Goal: Transaction & Acquisition: Subscribe to service/newsletter

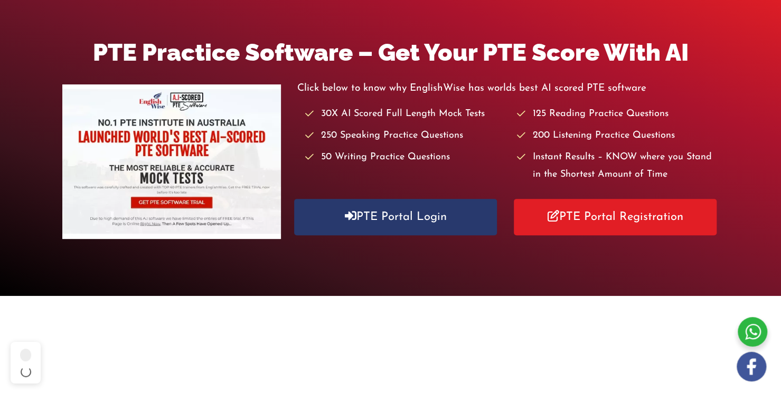
scroll to position [127, 0]
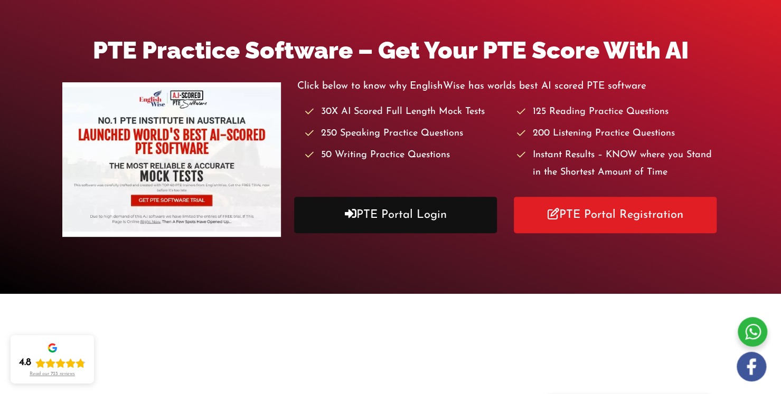
click at [394, 213] on link "PTE Portal Login" at bounding box center [395, 215] width 202 height 36
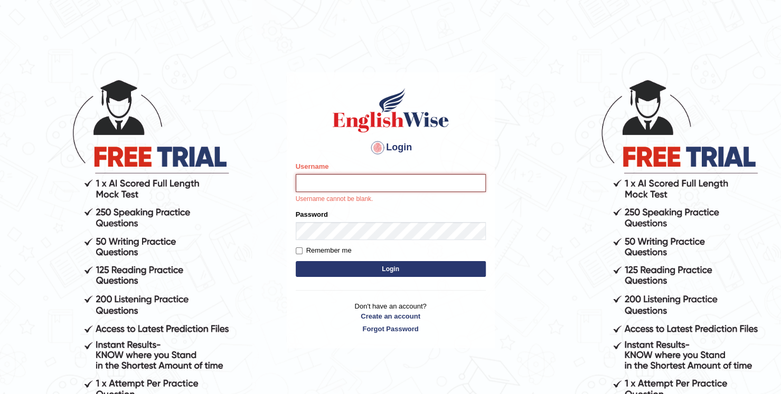
type input "Abdul12"
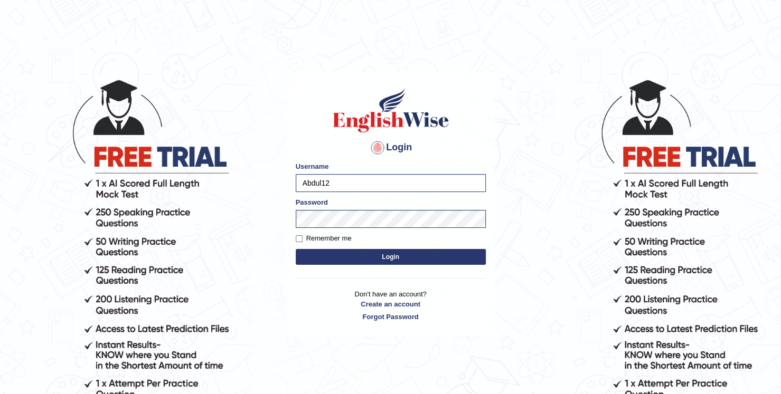
click at [394, 254] on button "Login" at bounding box center [391, 257] width 190 height 16
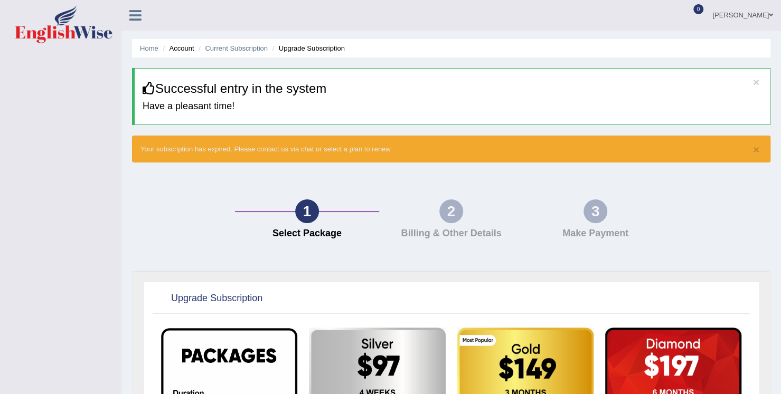
click at [394, 254] on div "1 Select Package 2 Billing & Other Details 3 Make Payment" at bounding box center [451, 222] width 649 height 98
click at [444, 230] on h4 "Billing & Other Details" at bounding box center [451, 234] width 134 height 11
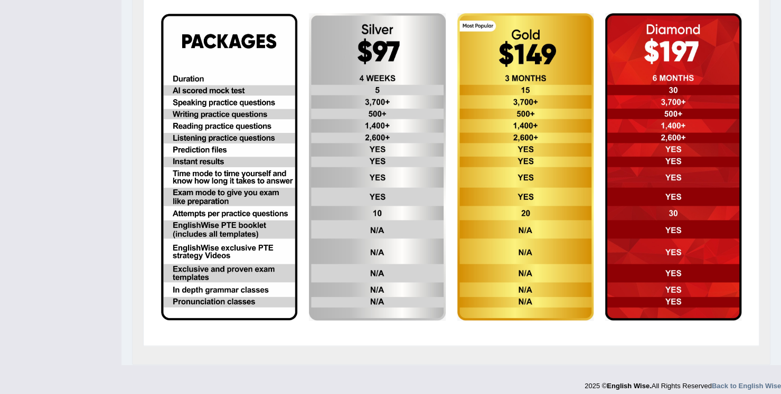
scroll to position [321, 0]
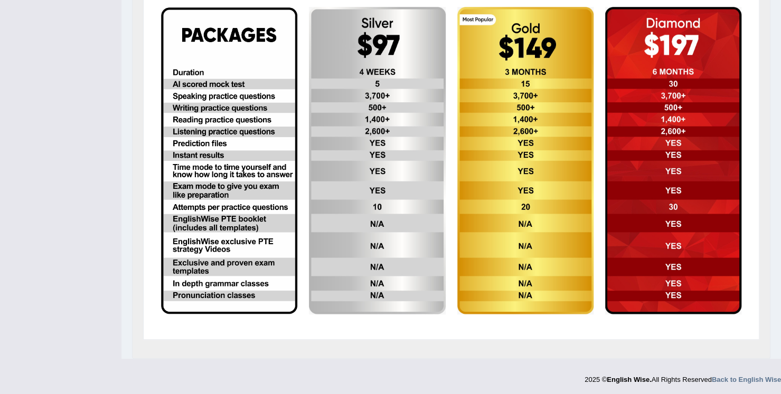
click at [241, 98] on img at bounding box center [229, 160] width 136 height 307
click at [228, 115] on img at bounding box center [229, 160] width 136 height 307
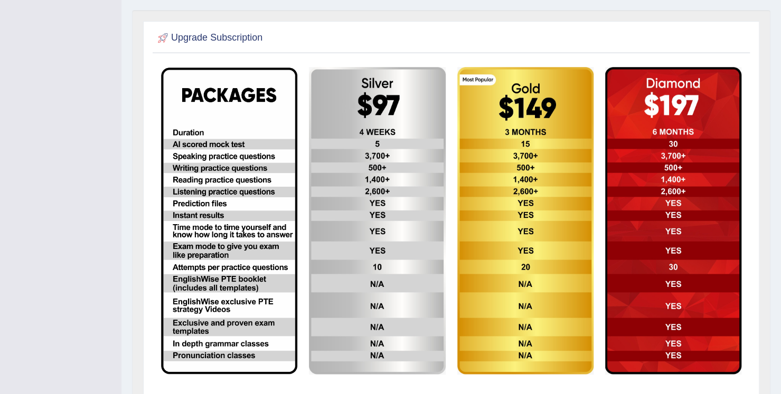
scroll to position [274, 0]
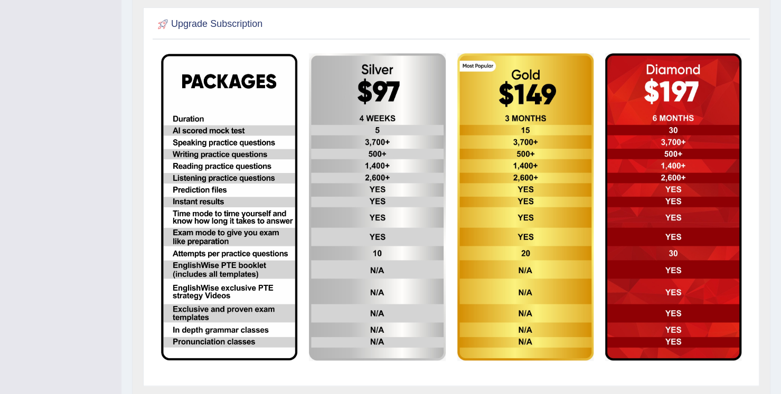
click at [242, 130] on img at bounding box center [229, 207] width 136 height 307
click at [217, 150] on img at bounding box center [229, 207] width 136 height 307
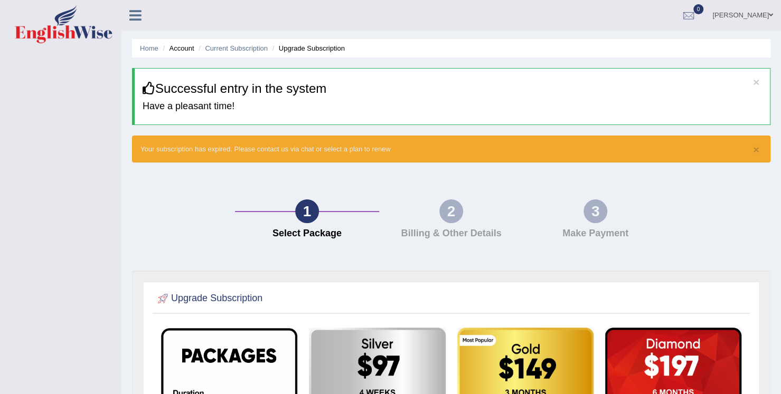
scroll to position [0, 0]
click at [136, 23] on div at bounding box center [139, 11] width 37 height 23
click at [133, 14] on icon at bounding box center [135, 15] width 12 height 14
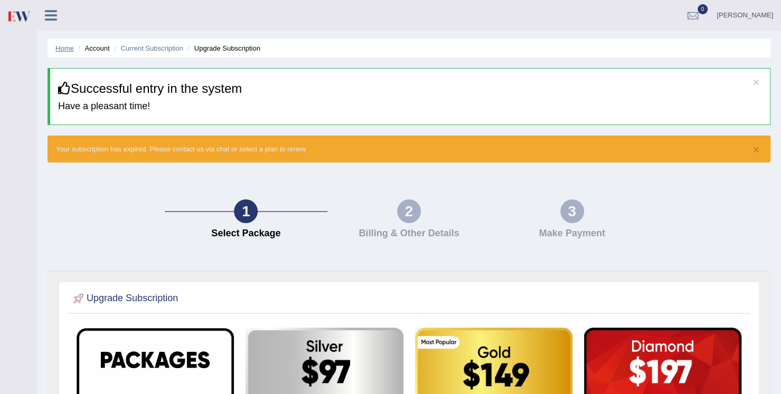
click at [60, 48] on link "Home" at bounding box center [64, 48] width 18 height 8
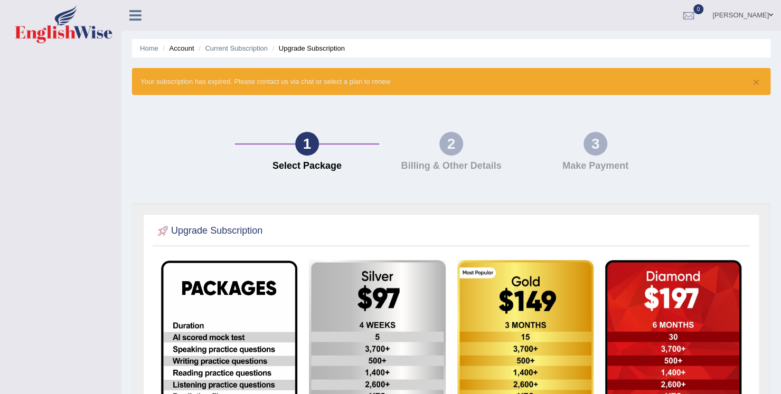
click at [131, 12] on icon at bounding box center [135, 15] width 12 height 14
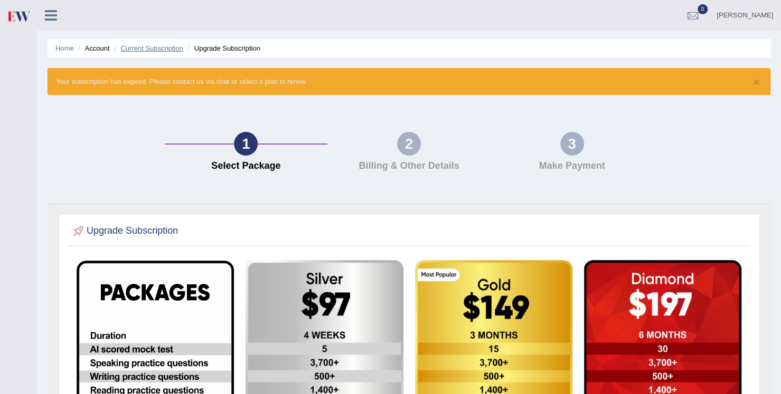
click at [155, 49] on link "Current Subscription" at bounding box center [151, 48] width 63 height 8
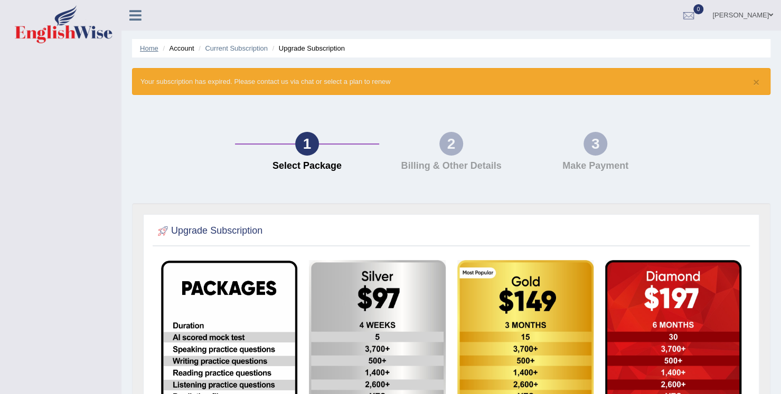
click at [147, 47] on link "Home" at bounding box center [149, 48] width 18 height 8
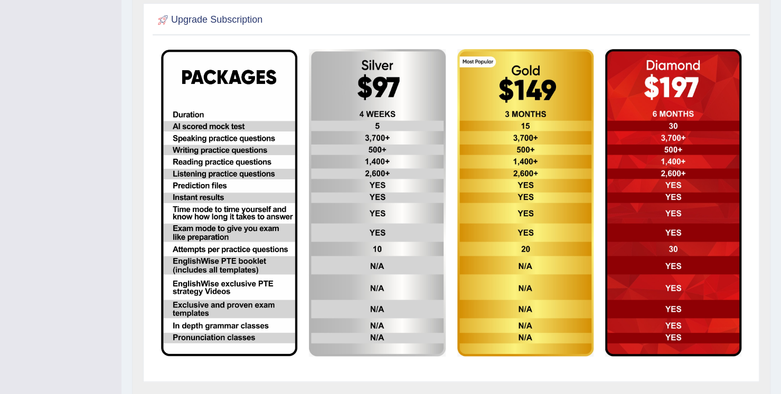
scroll to position [232, 0]
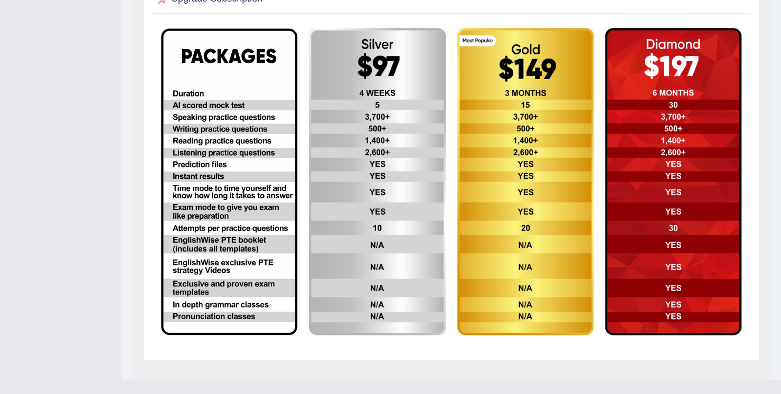
click at [216, 117] on img at bounding box center [229, 181] width 136 height 307
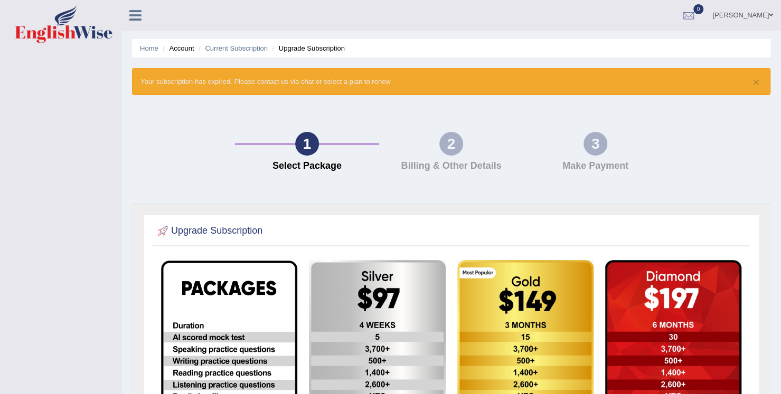
click at [754, 16] on link "Abdul Wahab" at bounding box center [742, 13] width 77 height 27
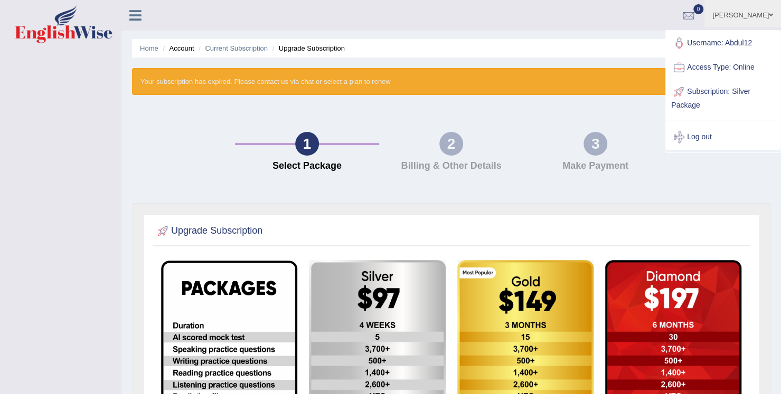
click at [723, 67] on link "Access Type: Online" at bounding box center [723, 67] width 114 height 24
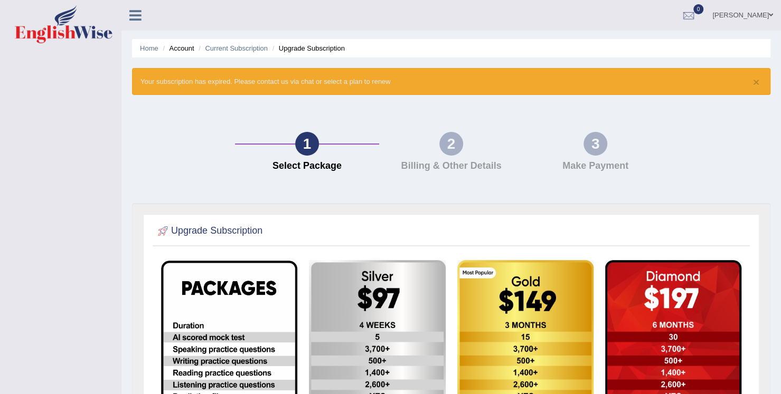
click at [762, 17] on link "Abdul Wahab" at bounding box center [742, 13] width 77 height 27
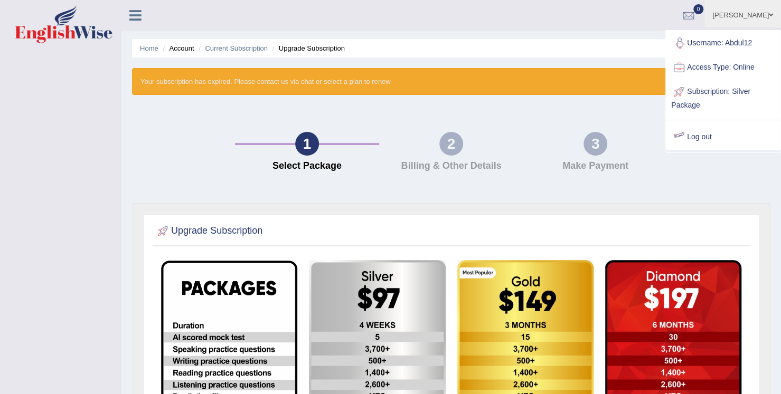
click at [705, 137] on link "Log out" at bounding box center [723, 137] width 114 height 24
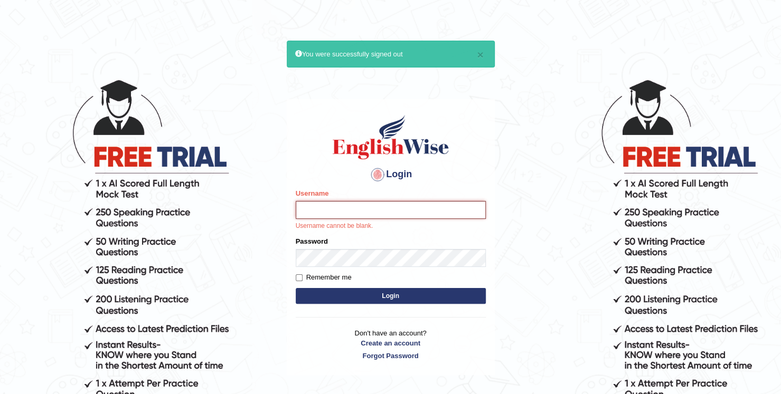
type input "Abdul12"
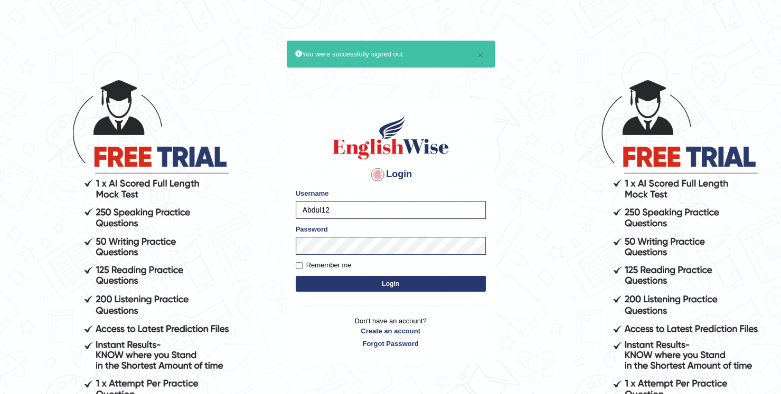
click at [397, 284] on button "Login" at bounding box center [391, 284] width 190 height 16
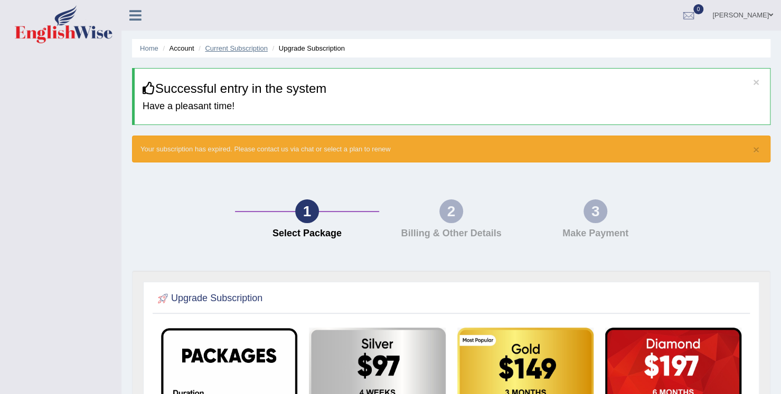
click at [243, 44] on link "Current Subscription" at bounding box center [236, 48] width 63 height 8
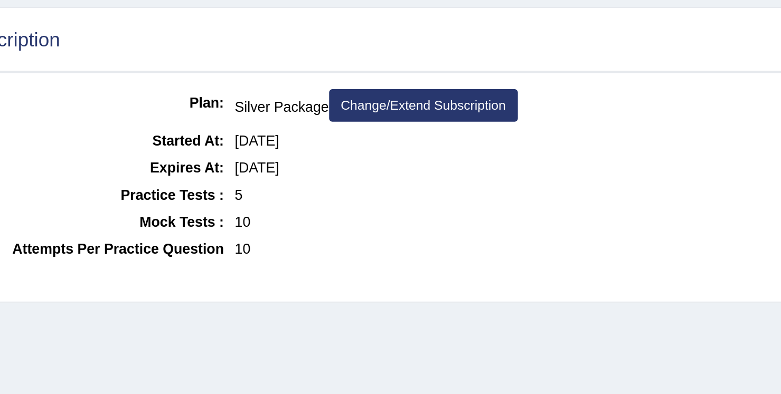
click at [386, 119] on link "Change/Extend Subscription" at bounding box center [389, 116] width 92 height 16
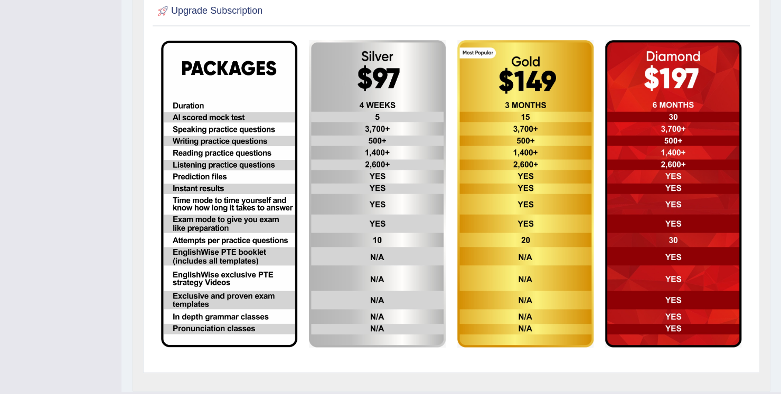
scroll to position [254, 0]
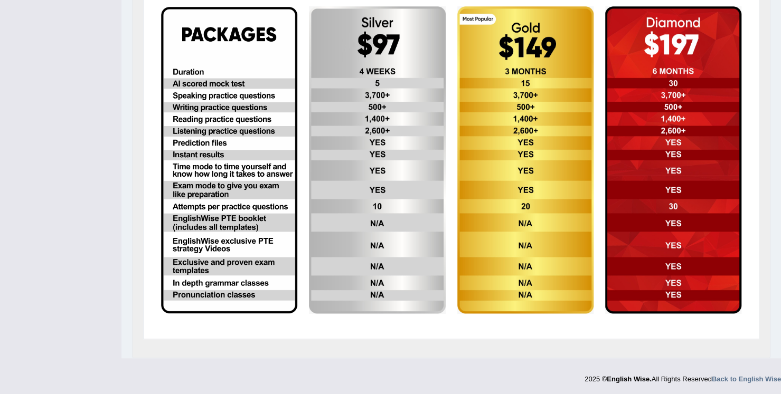
click at [354, 170] on img at bounding box center [377, 160] width 136 height 308
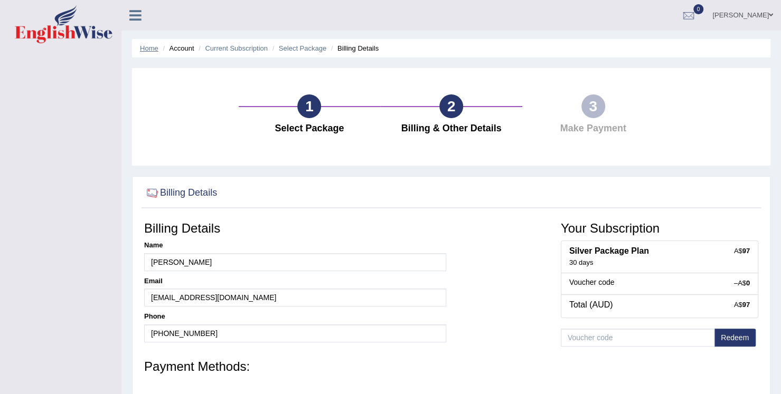
click at [150, 49] on link "Home" at bounding box center [149, 48] width 18 height 8
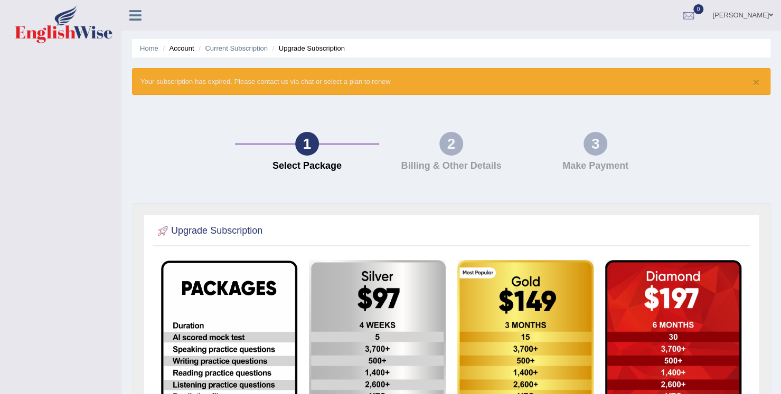
click at [133, 18] on icon at bounding box center [135, 15] width 12 height 14
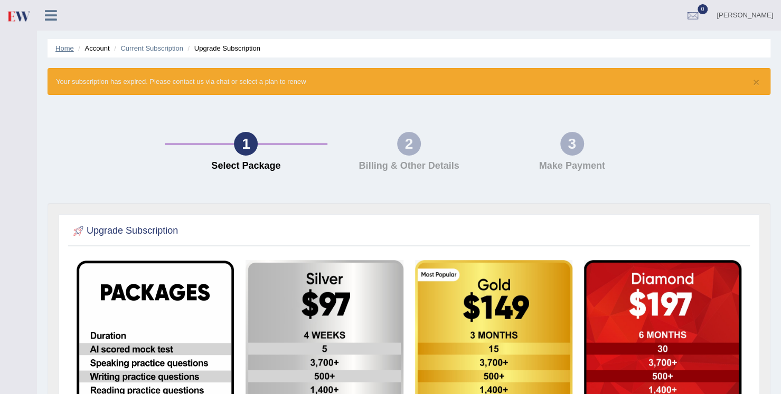
click at [61, 51] on link "Home" at bounding box center [64, 48] width 18 height 8
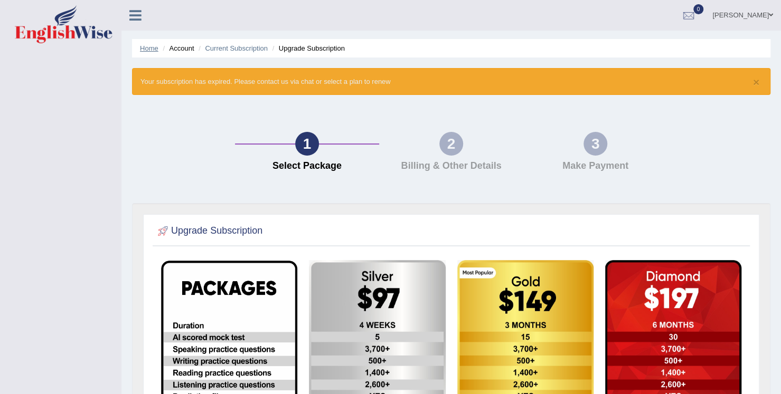
click at [149, 50] on link "Home" at bounding box center [149, 48] width 18 height 8
click at [130, 18] on icon at bounding box center [135, 15] width 12 height 14
